Goal: Transaction & Acquisition: Purchase product/service

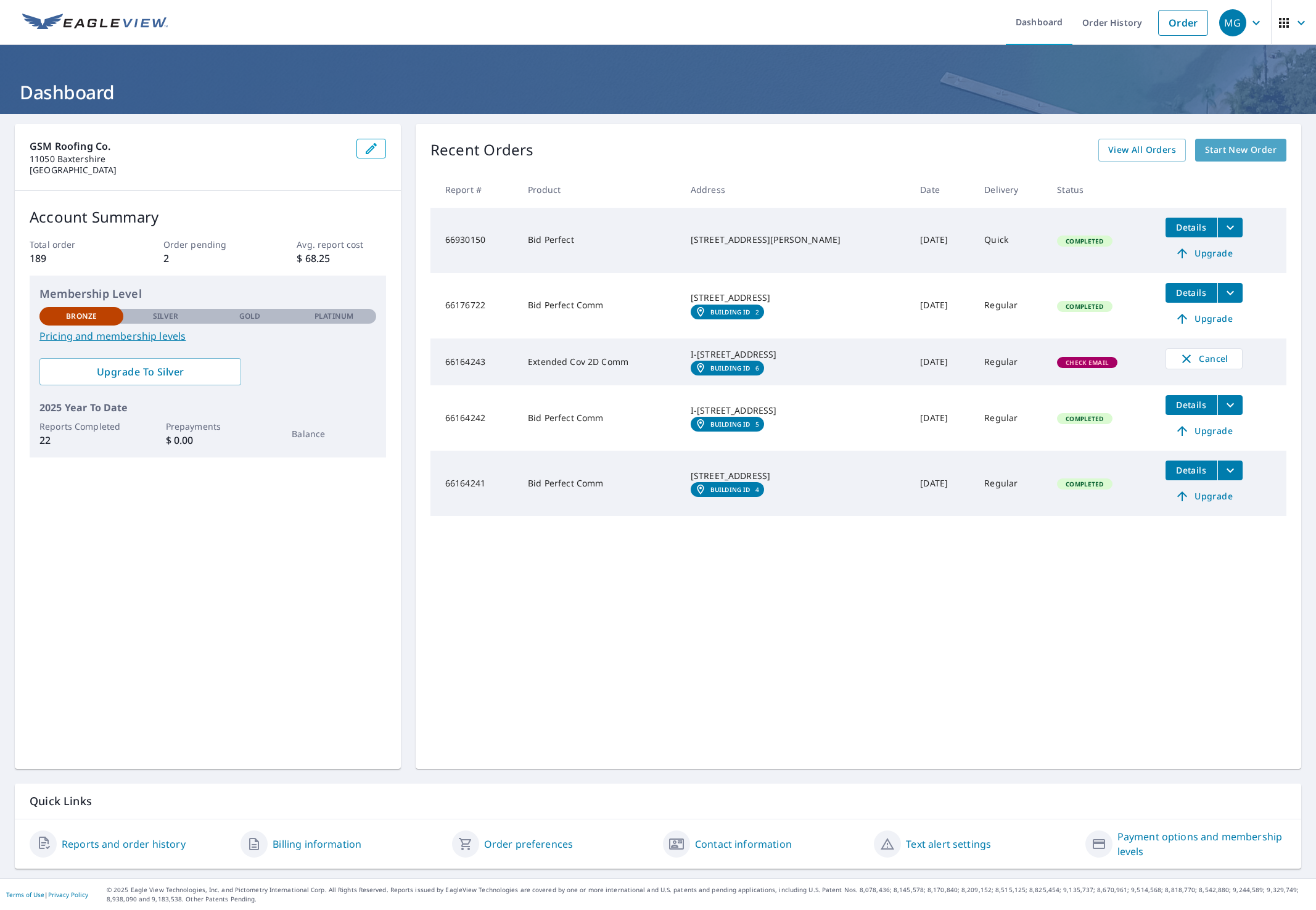
click at [1230, 150] on span "Start New Order" at bounding box center [1240, 150] width 72 height 16
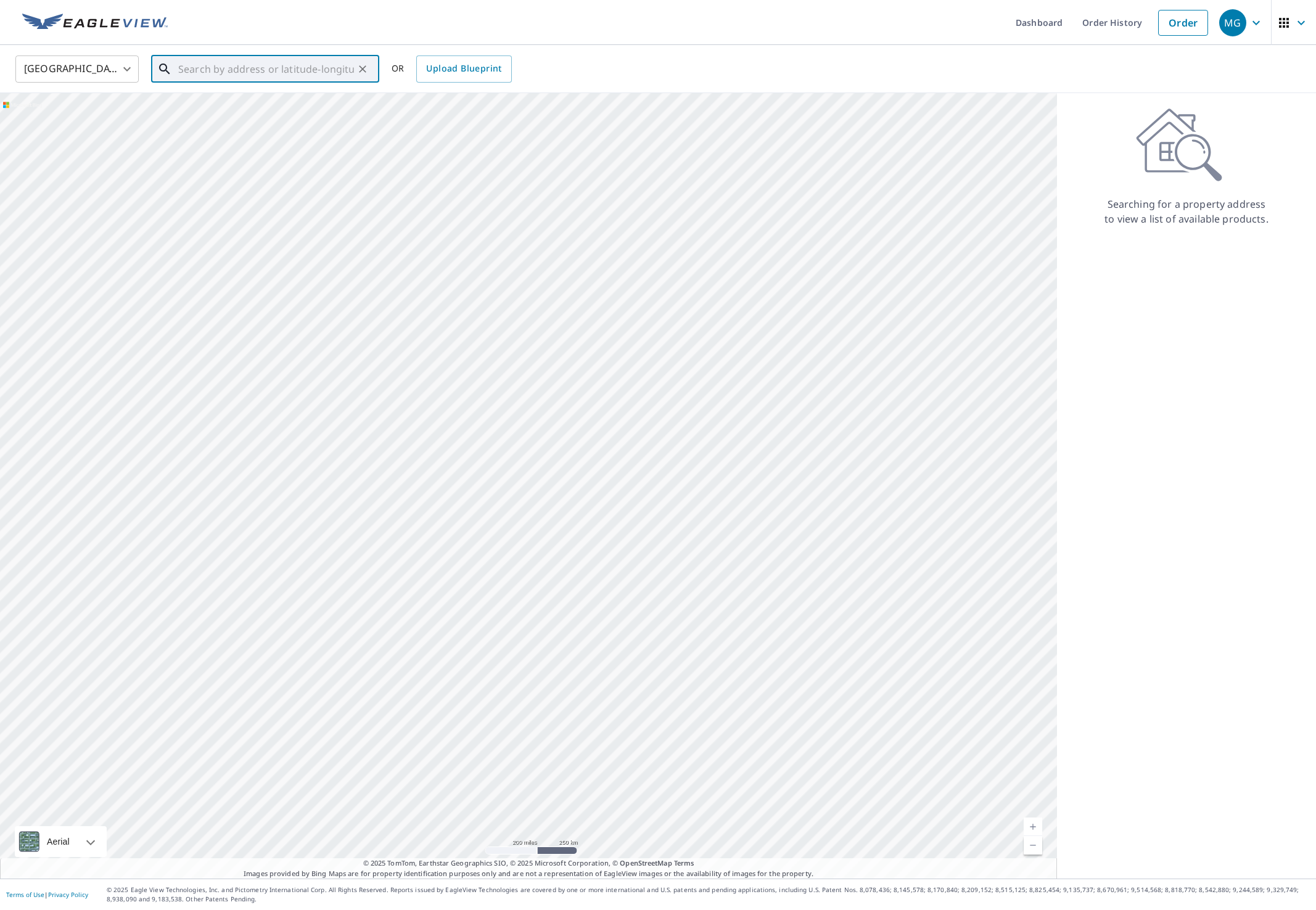
click at [352, 73] on input "text" at bounding box center [266, 69] width 176 height 34
click at [258, 115] on p "[GEOGRAPHIC_DATA]" at bounding box center [272, 118] width 193 height 13
type input "[STREET_ADDRESS]"
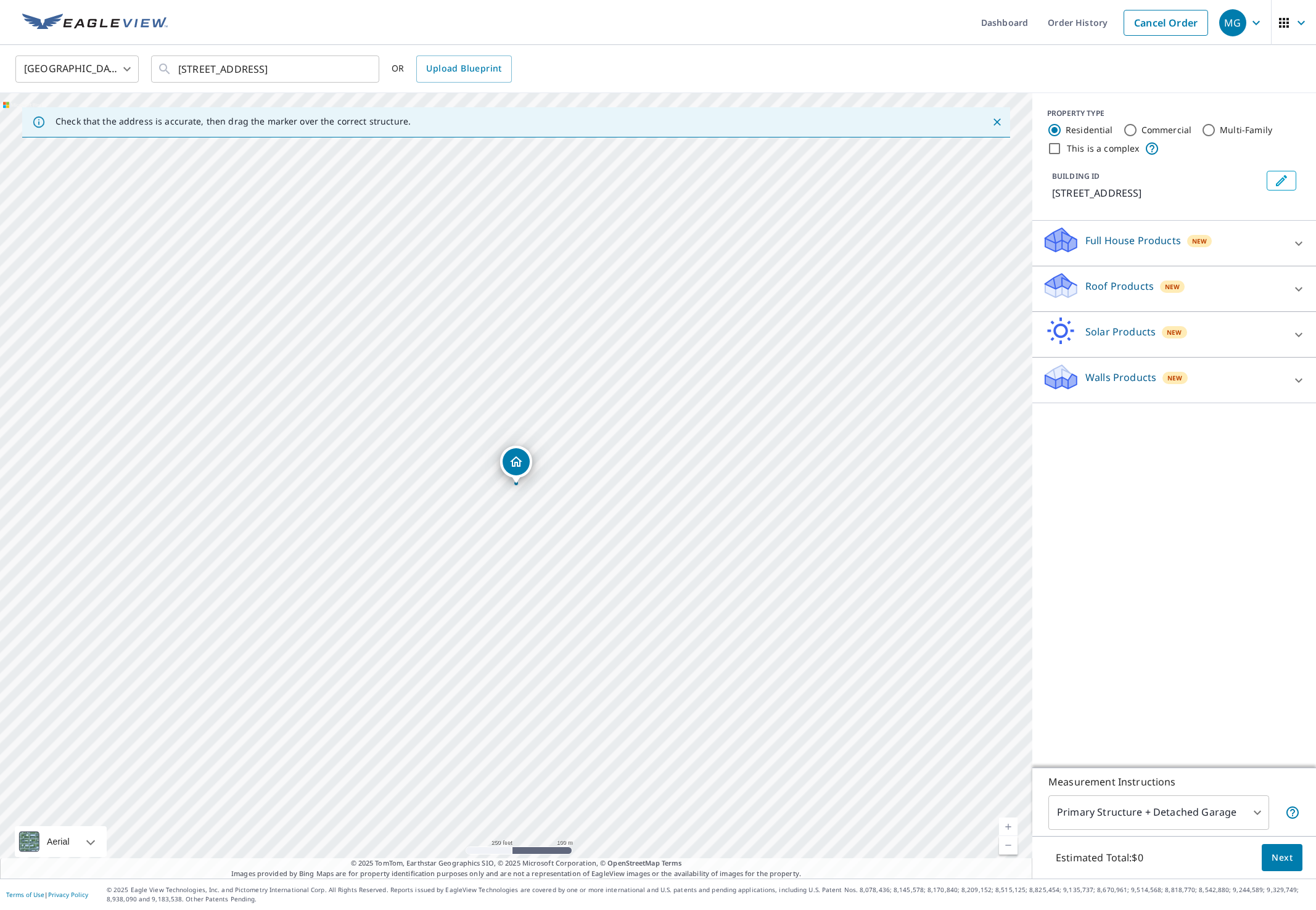
click at [1003, 826] on link "Current Level 17, Zoom In" at bounding box center [1008, 827] width 19 height 19
click at [1003, 826] on link "Current Level 19, Zoom In" at bounding box center [1008, 827] width 19 height 19
click at [1273, 285] on div "Roof Products New" at bounding box center [1163, 289] width 241 height 35
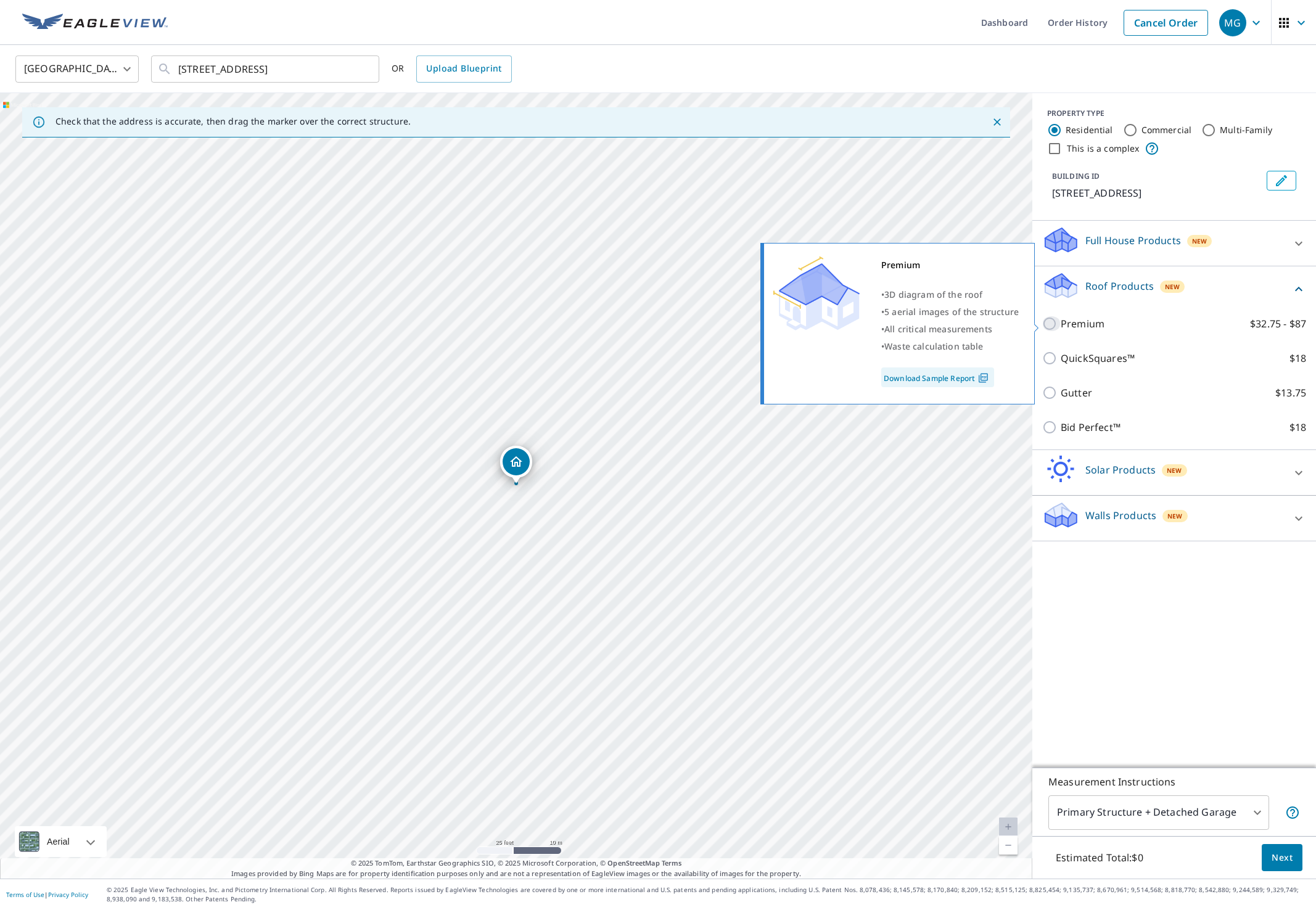
click at [1053, 324] on input "Premium $32.75 - $87" at bounding box center [1051, 323] width 19 height 15
checkbox input "true"
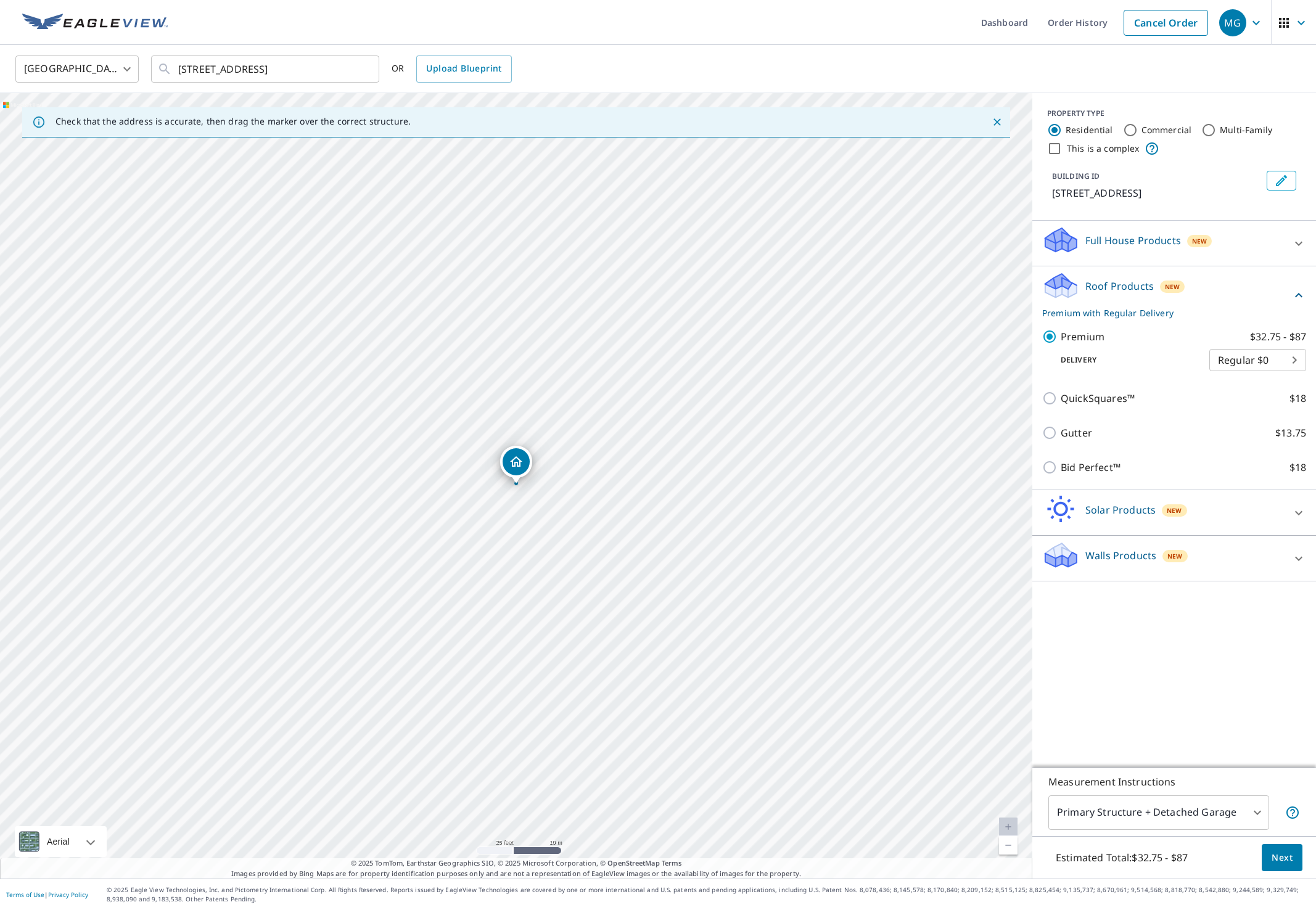
click at [1287, 859] on span "Next" at bounding box center [1281, 858] width 21 height 16
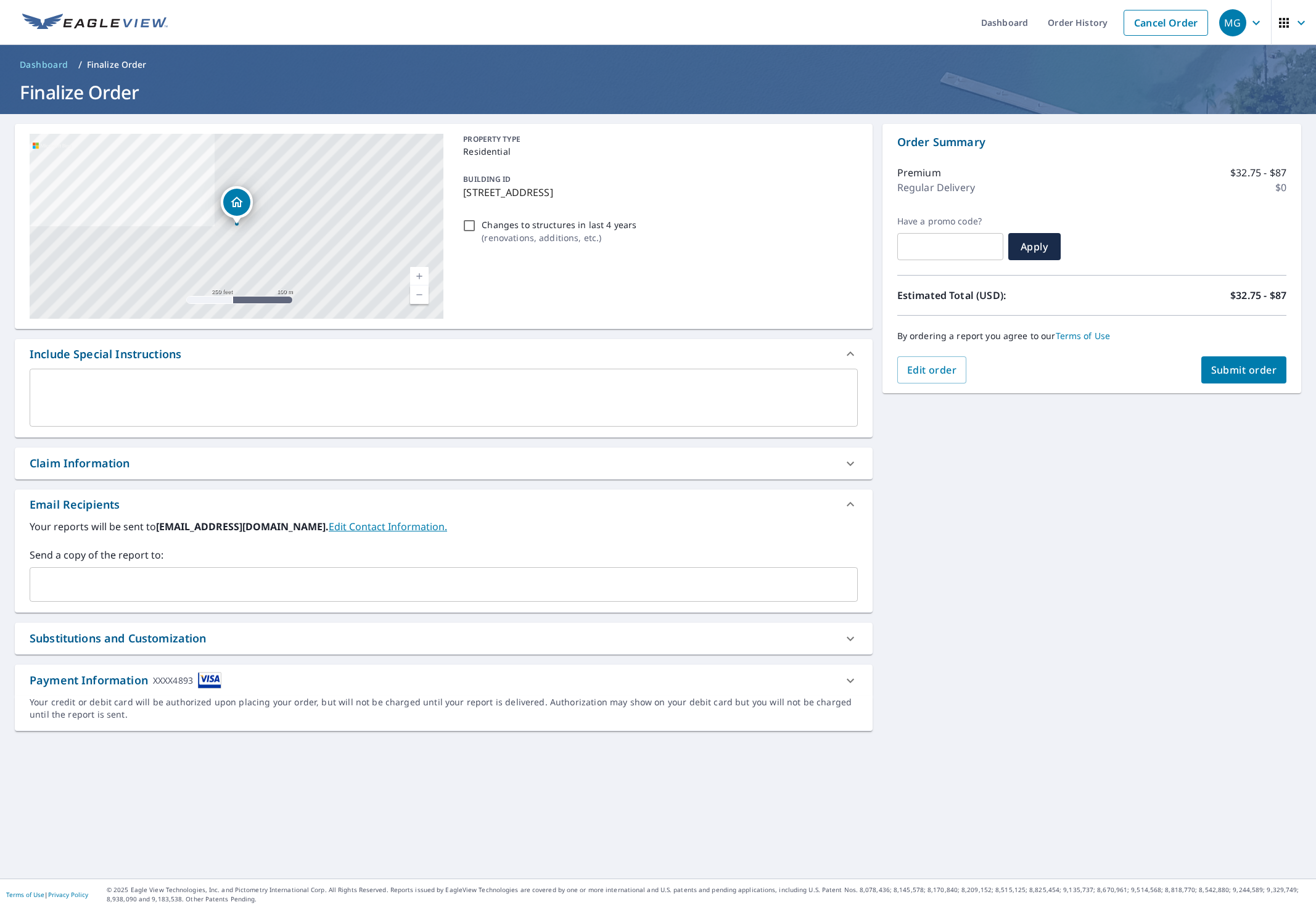
click at [1237, 371] on span "Submit order" at bounding box center [1243, 370] width 66 height 14
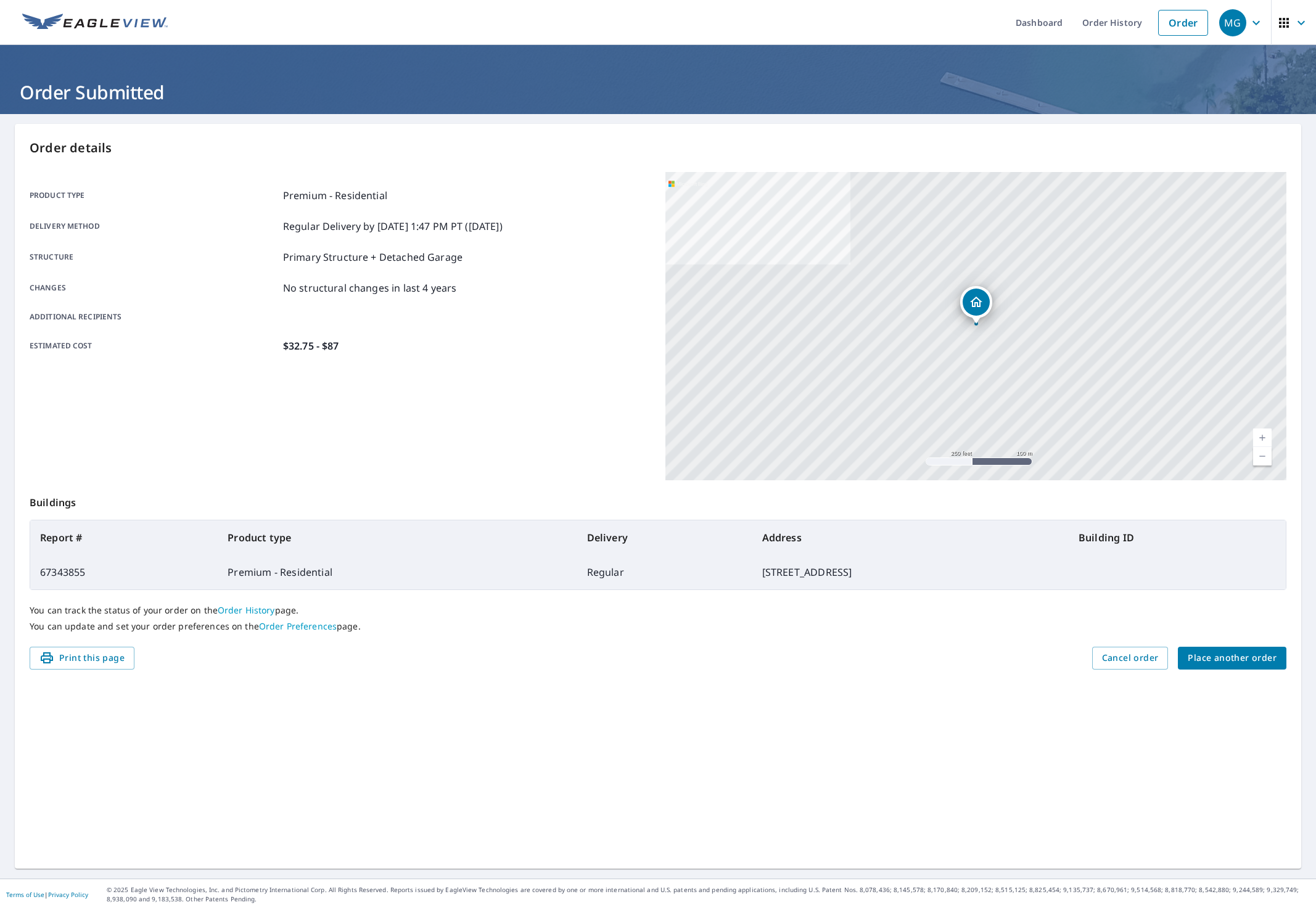
click at [1200, 662] on span "Place another order" at bounding box center [1232, 659] width 88 height 16
